Goal: Check status: Check status

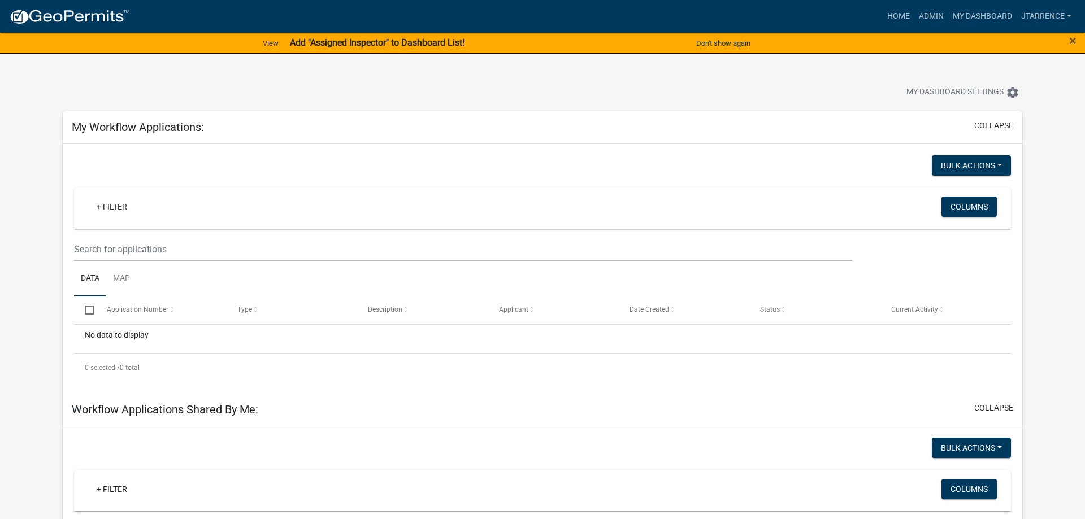
select select "3: 100"
click at [934, 15] on link "Admin" at bounding box center [932, 16] width 34 height 21
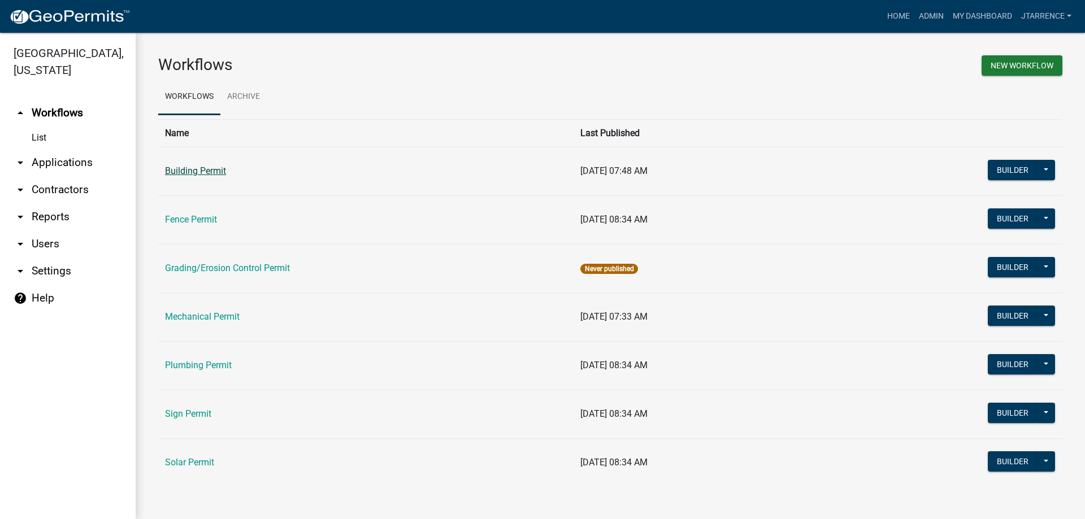
click at [198, 170] on link "Building Permit" at bounding box center [195, 171] width 61 height 11
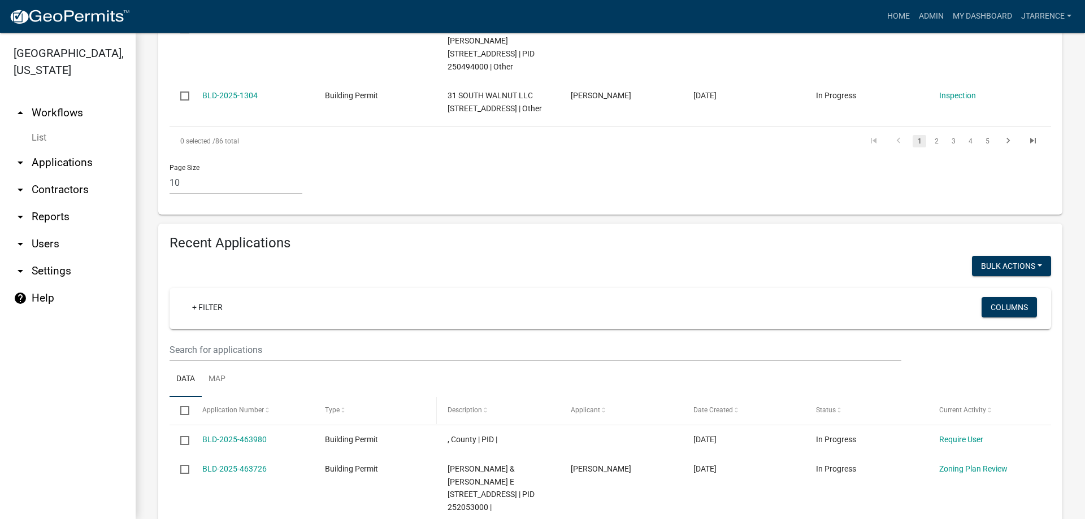
scroll to position [902, 0]
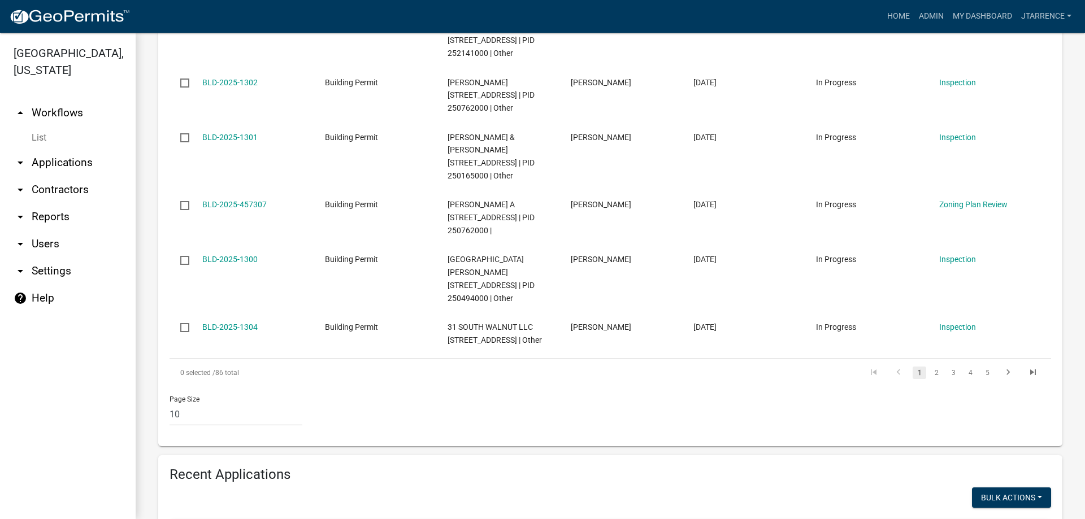
scroll to position [657, 0]
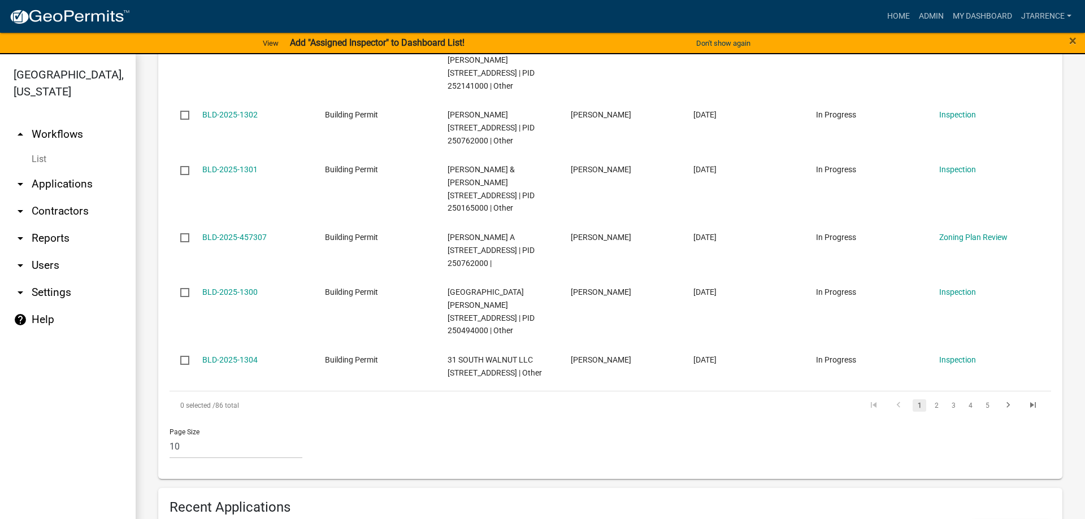
type input "318"
click at [971, 20] on link "My Dashboard" at bounding box center [982, 16] width 68 height 21
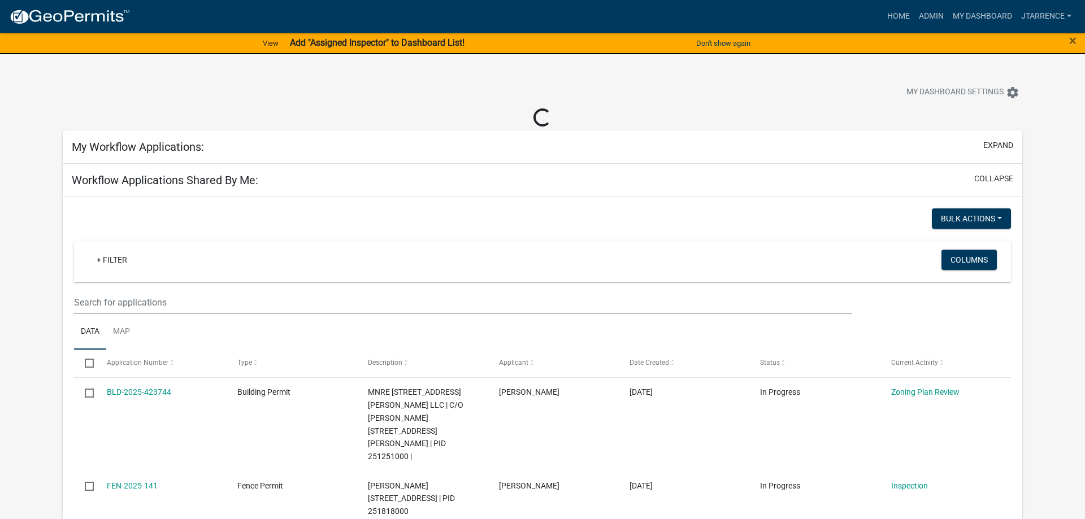
select select "3: 100"
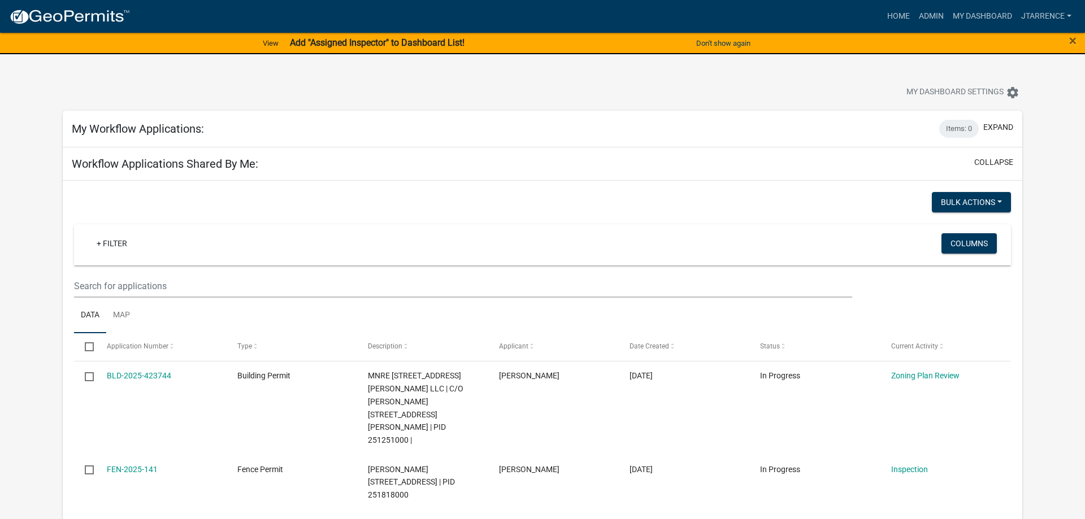
click at [389, 42] on strong "Add "Assigned Inspector" to Dashboard List!" at bounding box center [377, 42] width 175 height 11
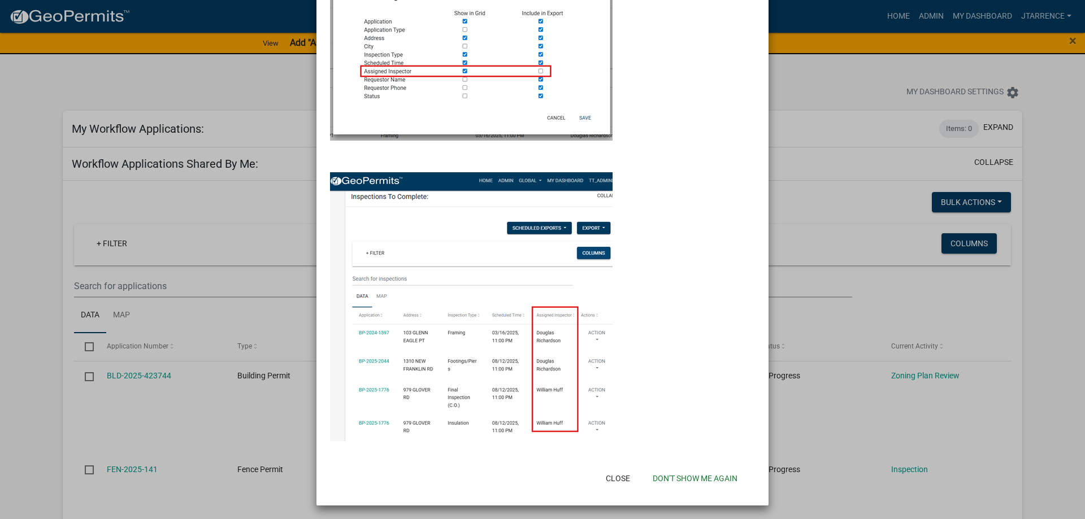
scroll to position [157, 0]
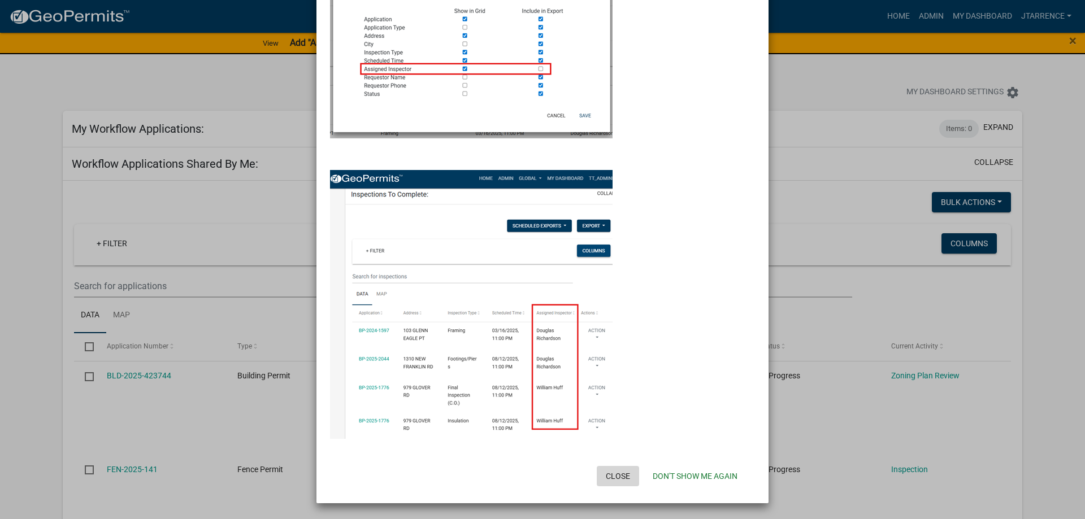
click at [613, 474] on button "Close" at bounding box center [618, 476] width 42 height 20
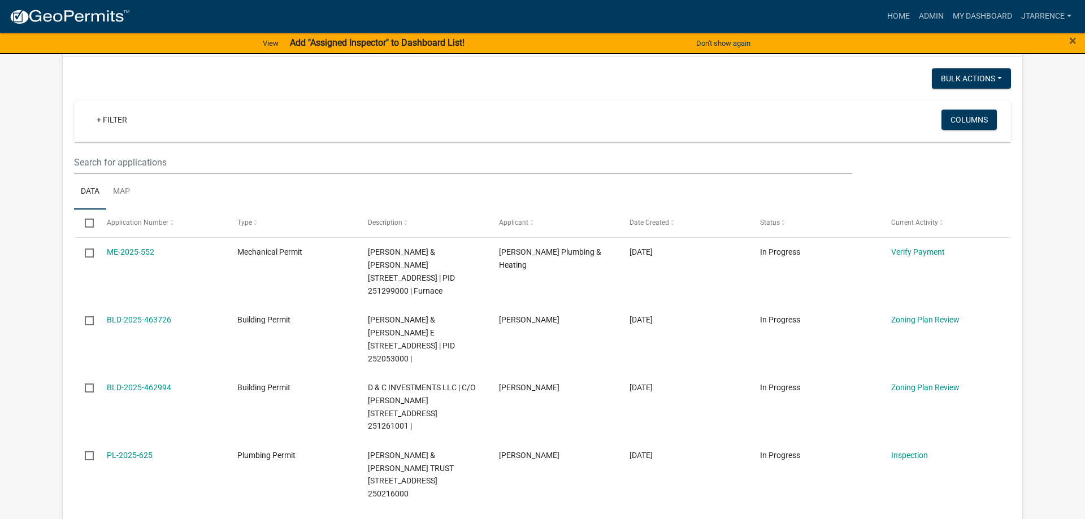
scroll to position [577, 0]
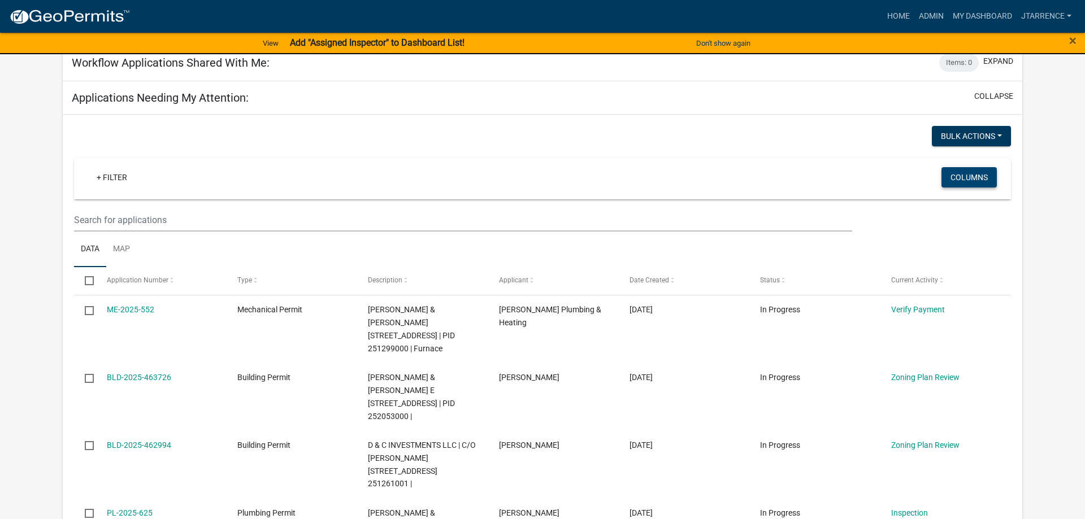
click at [975, 167] on button "Columns" at bounding box center [969, 177] width 55 height 20
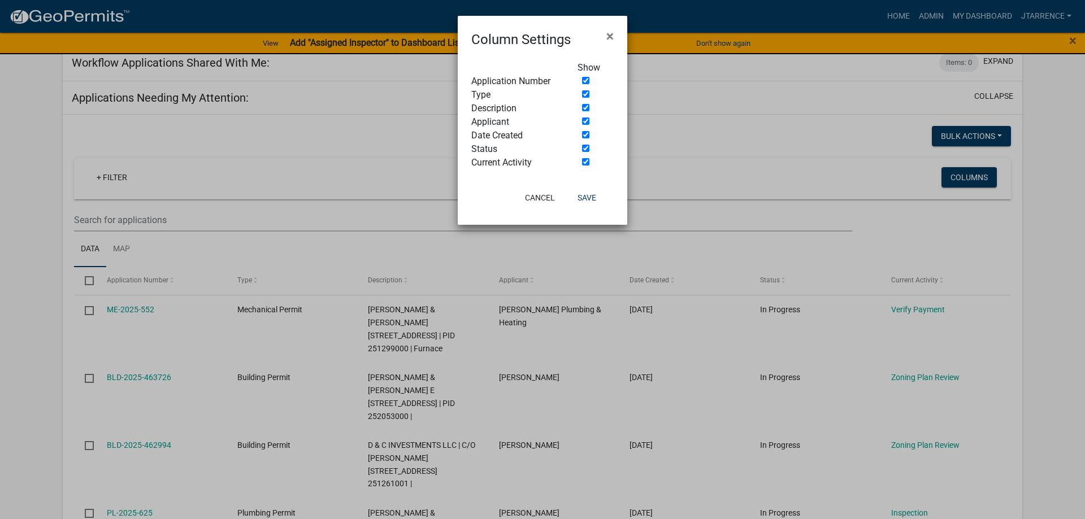
click at [745, 115] on ngb-modal-window "Column Settings × Show Application Number Type Description Applicant Date Creat…" at bounding box center [542, 259] width 1085 height 519
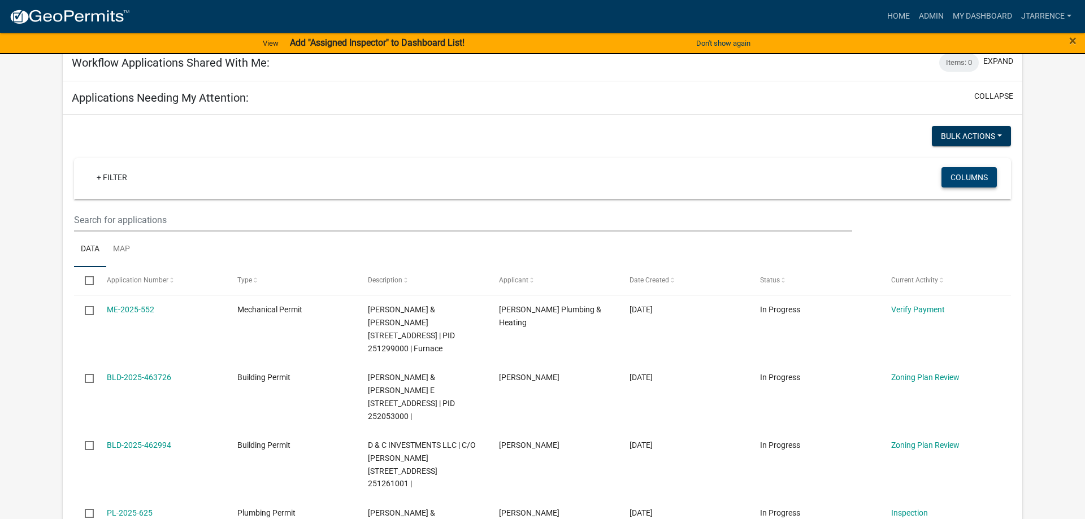
click at [955, 167] on button "Columns" at bounding box center [969, 177] width 55 height 20
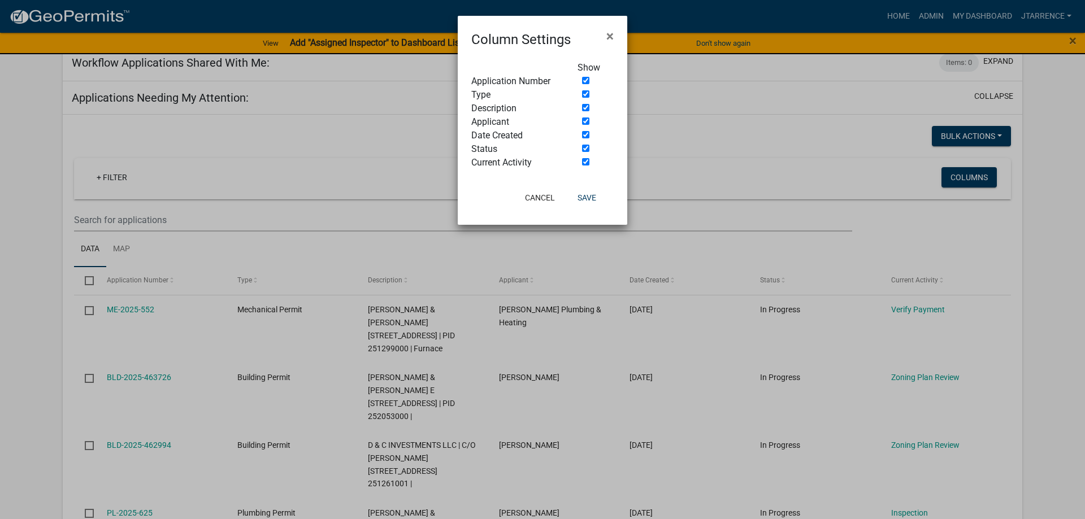
click at [816, 124] on ngb-modal-window "Column Settings × Show Application Number Type Description Applicant Date Creat…" at bounding box center [542, 259] width 1085 height 519
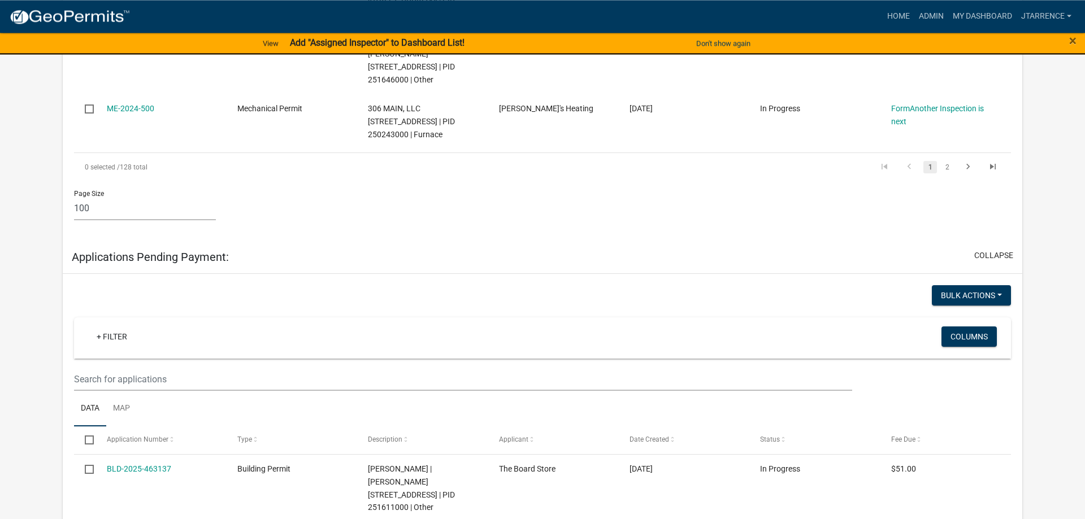
scroll to position [7351, 0]
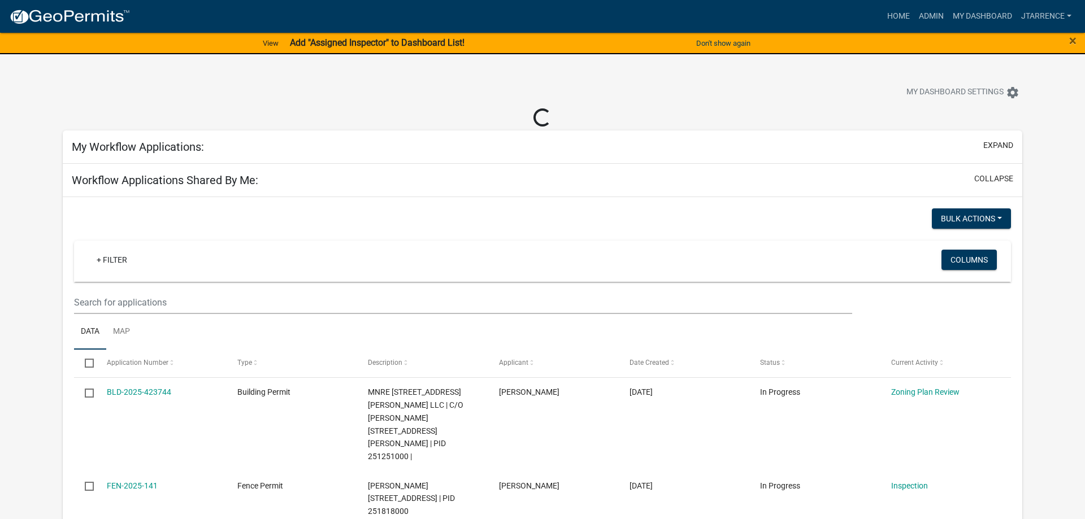
select select "3: 100"
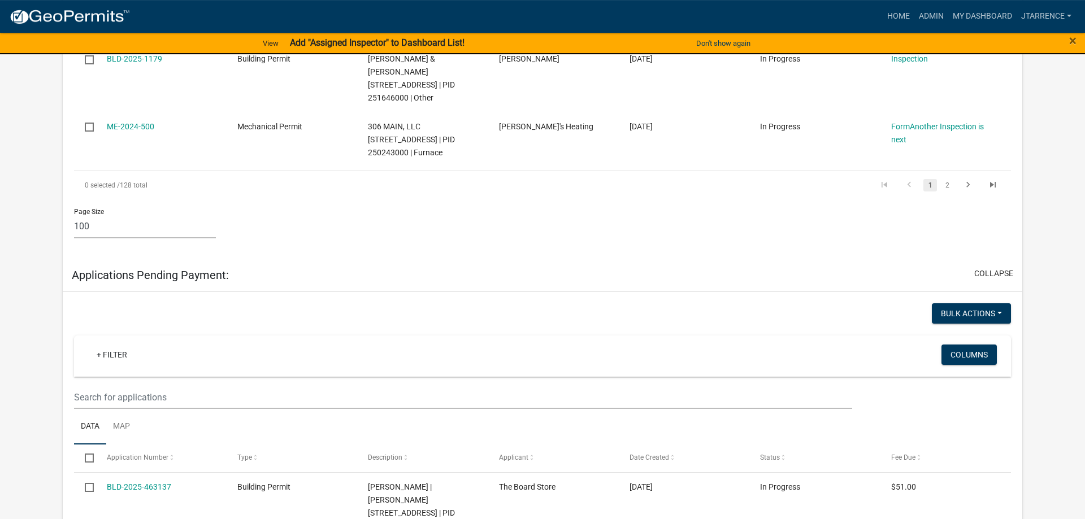
scroll to position [7297, 0]
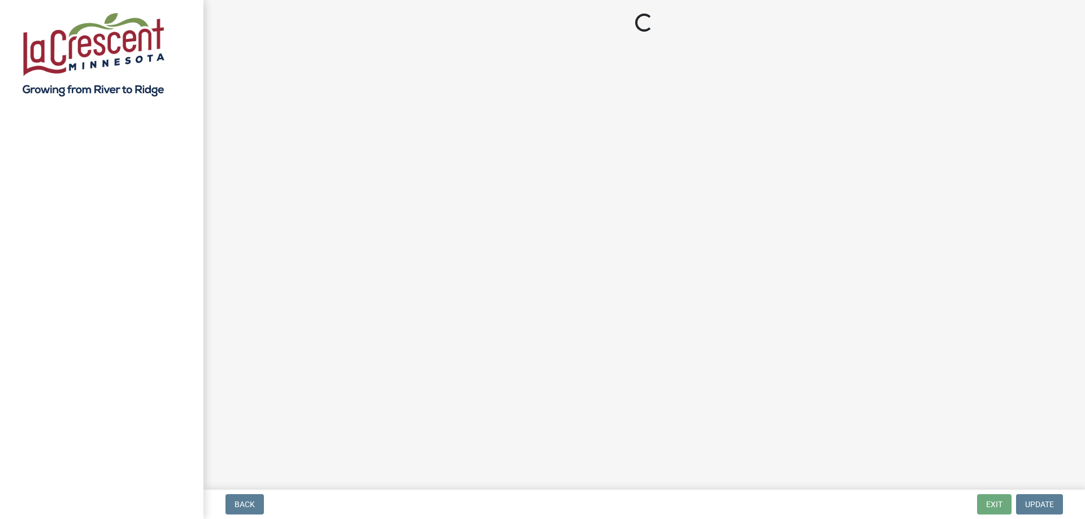
select select "3: 3"
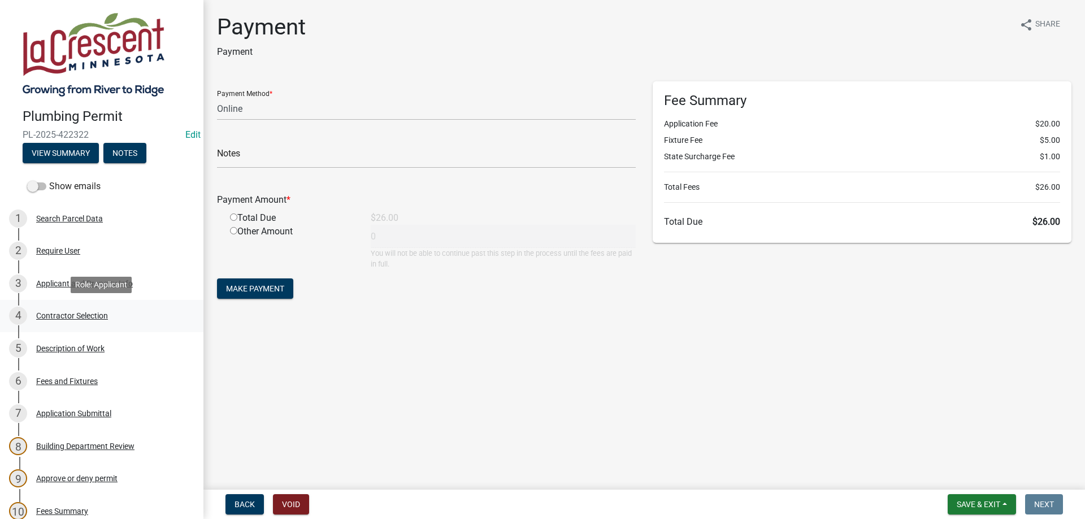
click at [90, 320] on div "Contractor Selection" at bounding box center [72, 316] width 72 height 8
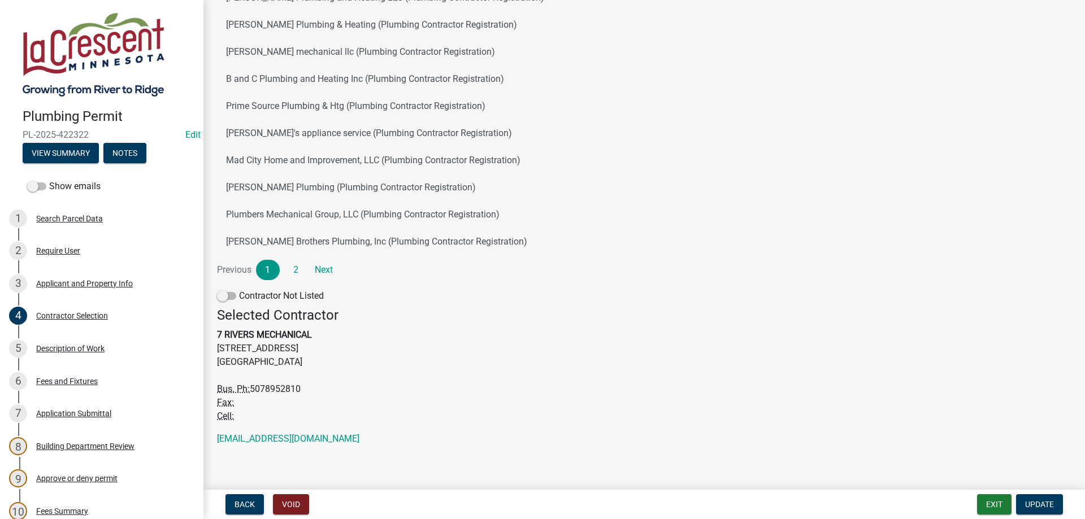
scroll to position [136, 0]
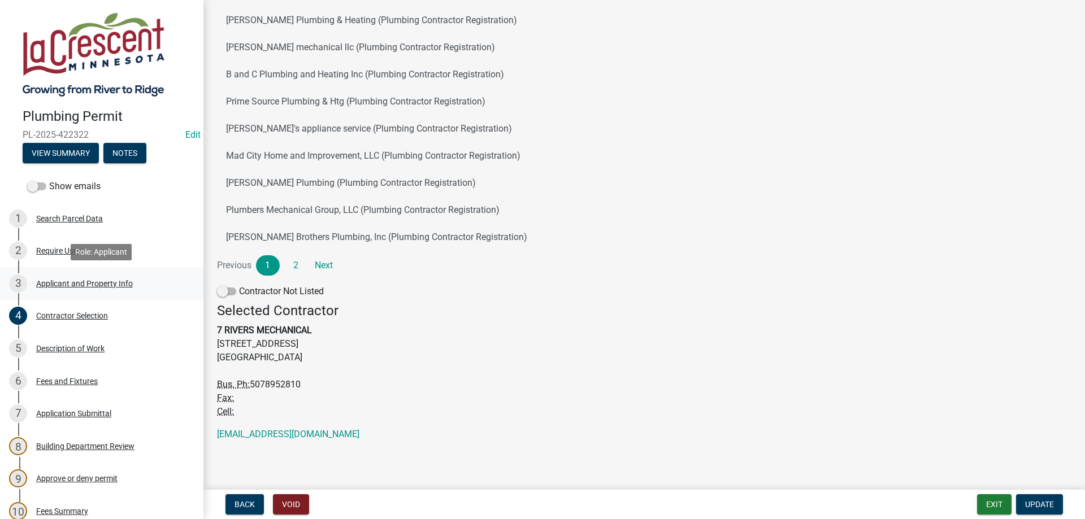
click at [112, 285] on div "Applicant and Property Info" at bounding box center [84, 284] width 97 height 8
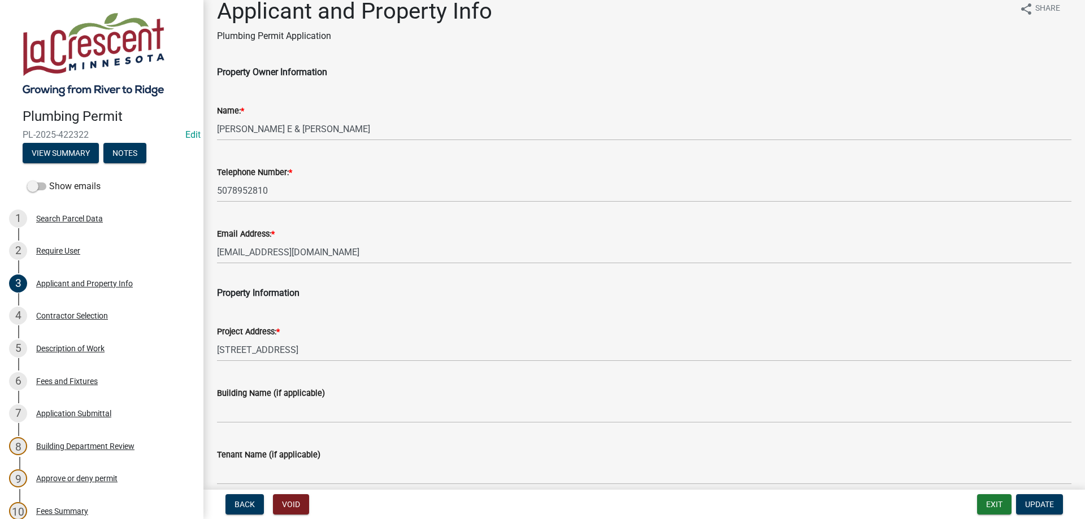
scroll to position [0, 0]
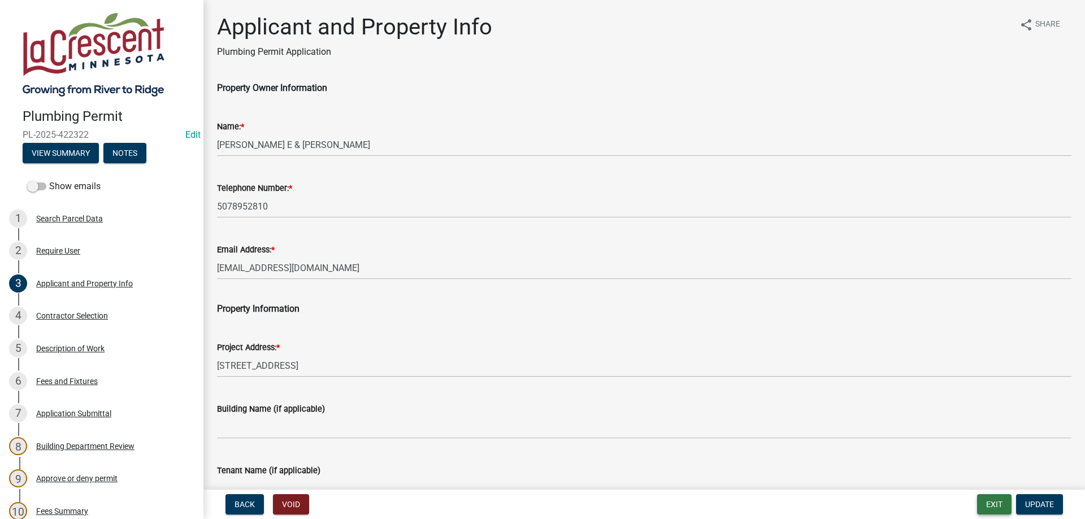
click at [1003, 507] on button "Exit" at bounding box center [994, 505] width 34 height 20
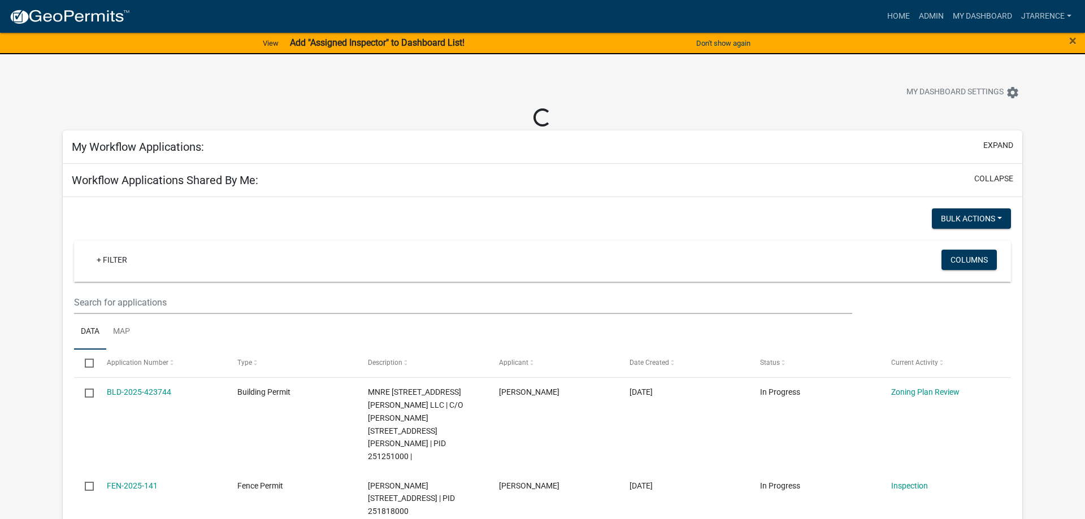
select select "3: 100"
